Goal: Check status: Check status

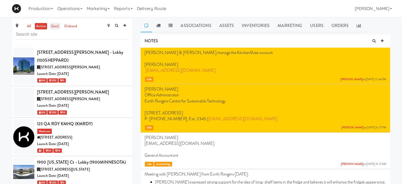
scroll to position [957, 0]
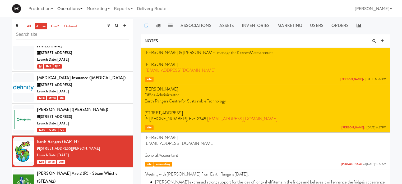
click at [77, 6] on link "Operations" at bounding box center [69, 8] width 29 height 17
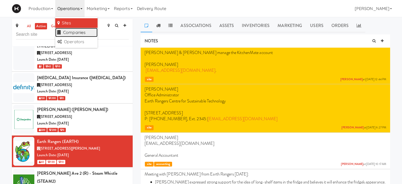
click at [75, 32] on link "Companies" at bounding box center [76, 33] width 42 height 10
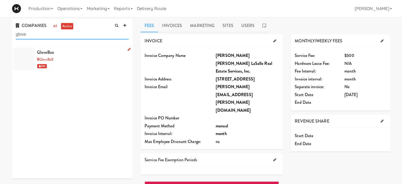
type input "glove"
click at [80, 58] on div "GloveBoX" at bounding box center [83, 59] width 92 height 7
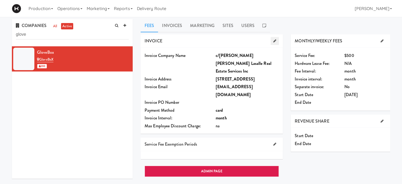
click at [275, 43] on link at bounding box center [275, 41] width 8 height 8
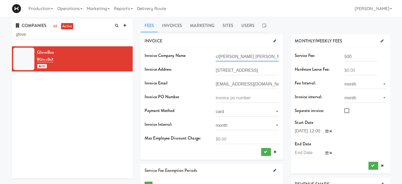
scroll to position [0, 29]
drag, startPoint x: 216, startPoint y: 57, endPoint x: 301, endPoint y: 57, distance: 85.1
click at [301, 57] on div "INVOICE Invoice Company Name c/o Jones Lang Lasalle Real Estate Services Inc In…" at bounding box center [265, 143] width 257 height 219
paste input "Glovebox (2019) Inc., c/o JLL Real Estate Services"
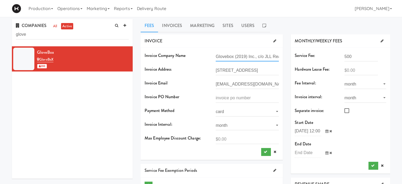
scroll to position [0, 34]
type input "Glovebox (2019) Inc., c/o JLL Real Estate Services"
click at [273, 41] on icon at bounding box center [274, 40] width 3 height 3
click at [265, 150] on icon "submit" at bounding box center [265, 151] width 3 height 3
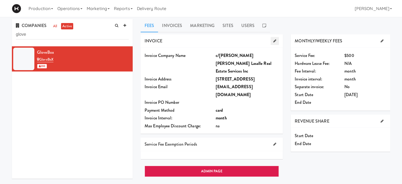
click at [274, 41] on icon at bounding box center [274, 40] width 3 height 3
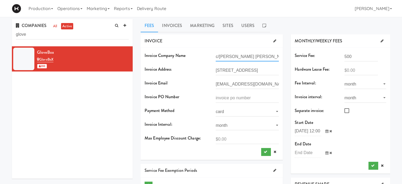
scroll to position [0, 29]
drag, startPoint x: 217, startPoint y: 57, endPoint x: 309, endPoint y: 56, distance: 92.0
click at [309, 56] on div "INVOICE Invoice Company Name c/o Jones Lang Lasalle Real Estate Services Inc In…" at bounding box center [265, 143] width 257 height 219
paste input "Glovebox (2019) Inc., c/o JLL Real Estate Services"
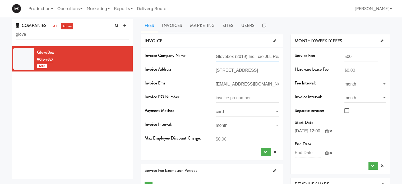
scroll to position [0, 34]
type input "Glovebox (2019) Inc., c/o JLL Real Estate Services"
click at [264, 152] on icon "submit" at bounding box center [265, 151] width 3 height 3
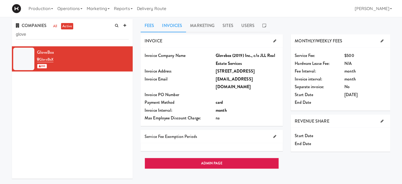
click at [175, 25] on link "Invoices" at bounding box center [172, 25] width 28 height 13
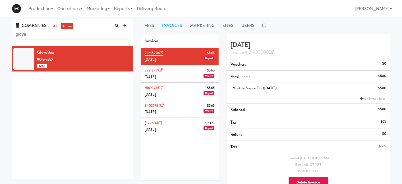
click at [162, 122] on icon at bounding box center [160, 122] width 3 height 3
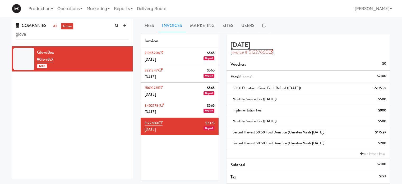
click at [270, 52] on icon at bounding box center [270, 52] width 5 height 5
click at [164, 104] on icon at bounding box center [161, 105] width 3 height 3
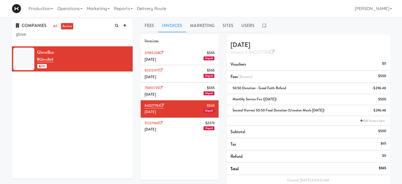
click at [182, 90] on li "75693735 $565 July 2025 Unpaid" at bounding box center [180, 90] width 78 height 17
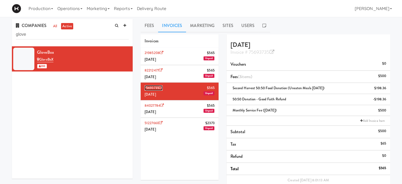
click at [161, 86] on icon at bounding box center [160, 87] width 3 height 3
click at [162, 68] on link "82212477" at bounding box center [154, 70] width 18 height 5
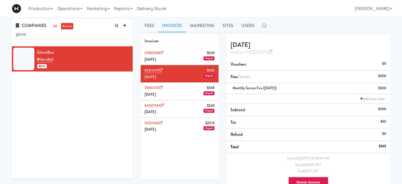
click at [178, 56] on li "21985208 $565 September 2025 Unpaid" at bounding box center [180, 56] width 78 height 17
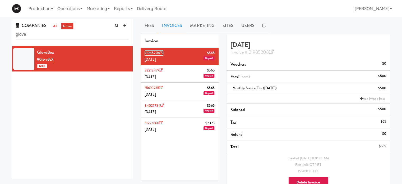
click at [163, 53] on icon at bounding box center [161, 52] width 3 height 3
